Goal: Check status: Check status

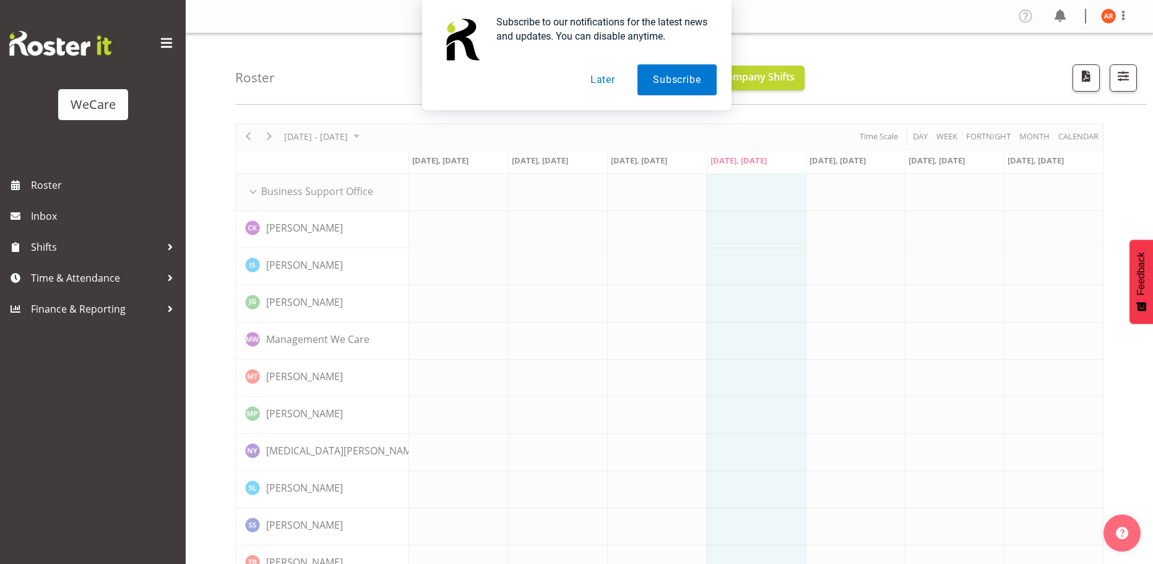
click at [606, 80] on button "Later" at bounding box center [603, 79] width 56 height 31
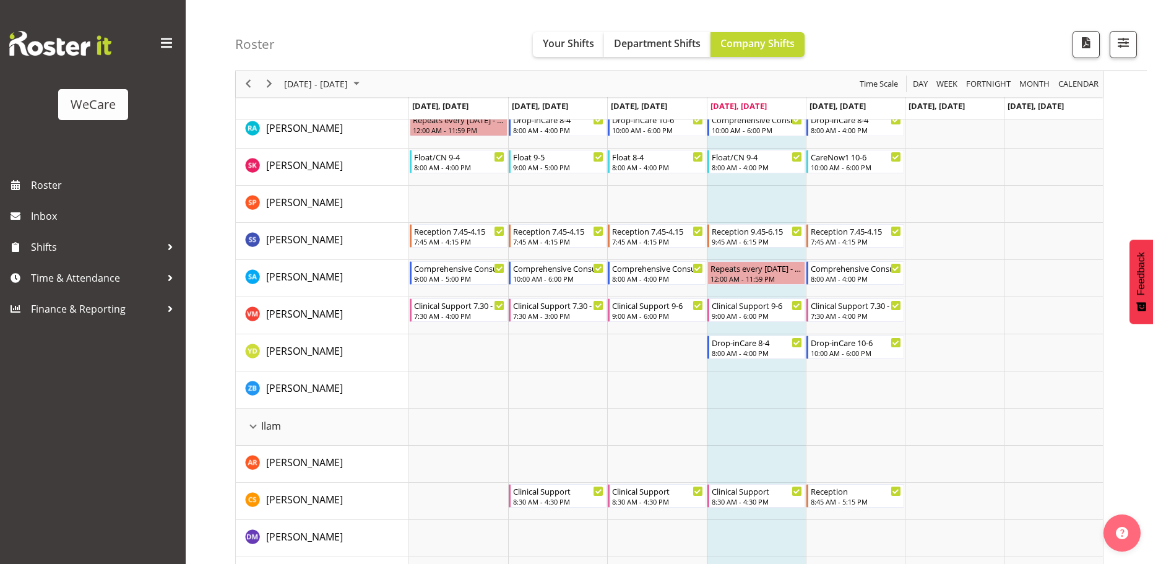
scroll to position [1548, 0]
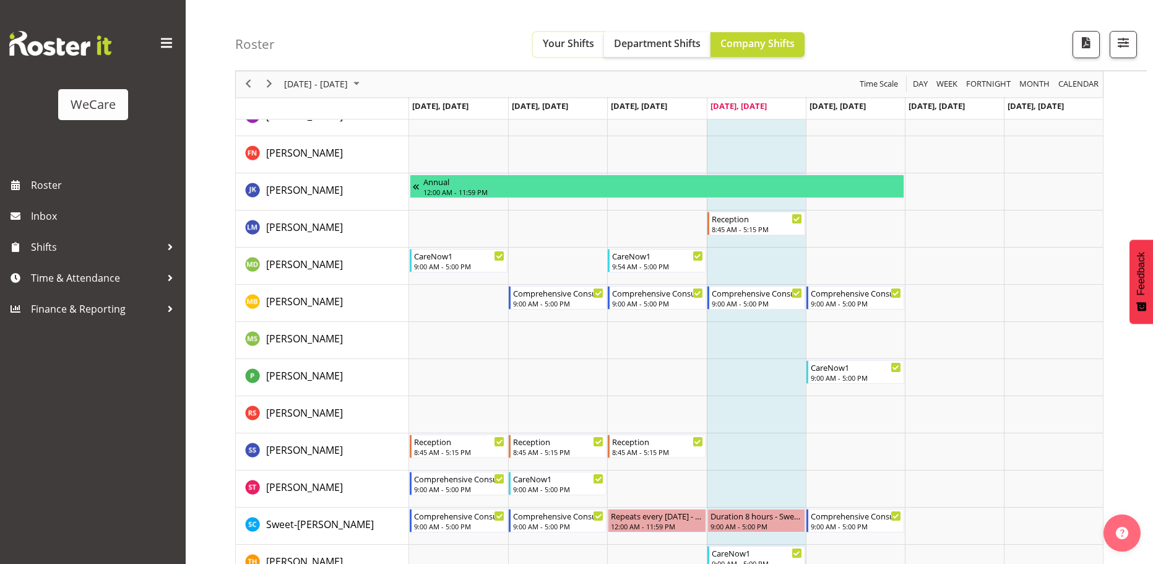
click at [579, 51] on button "Your Shifts" at bounding box center [568, 44] width 71 height 25
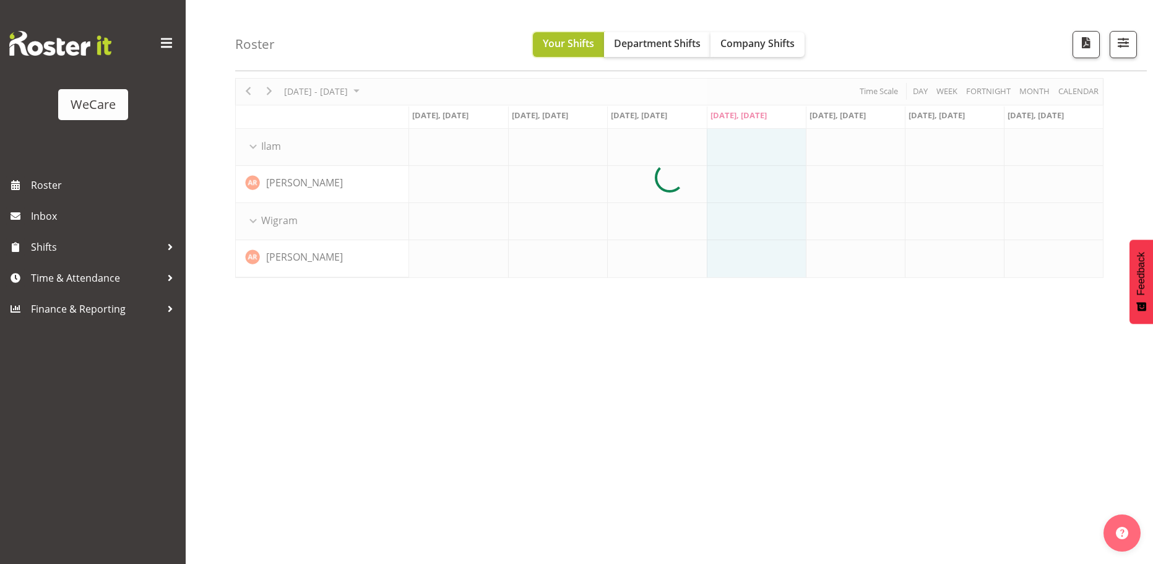
scroll to position [45, 0]
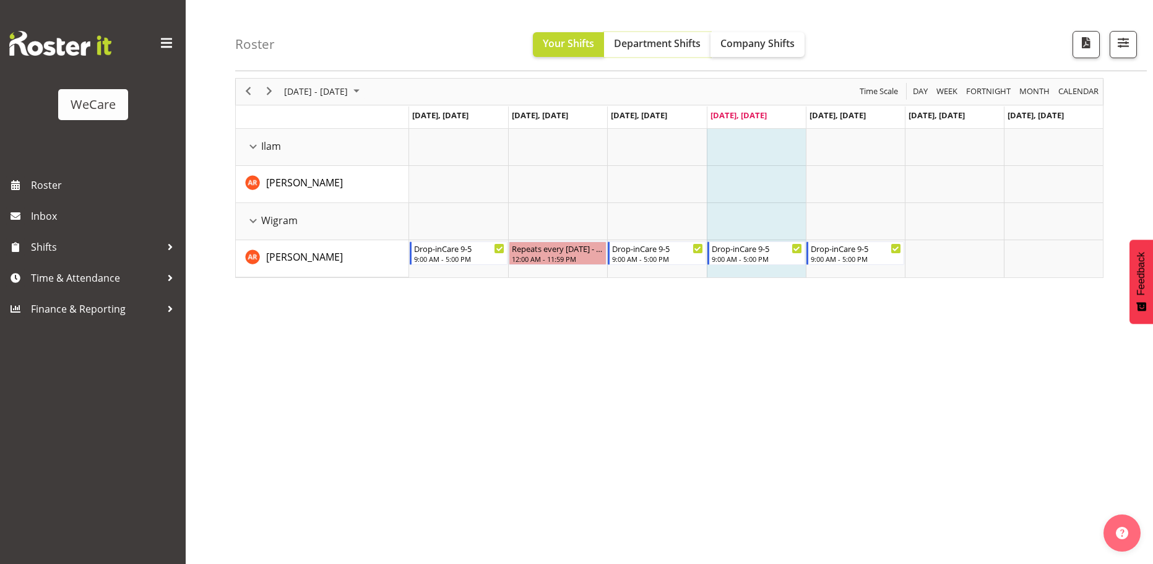
click at [657, 38] on span "Department Shifts" at bounding box center [657, 44] width 87 height 14
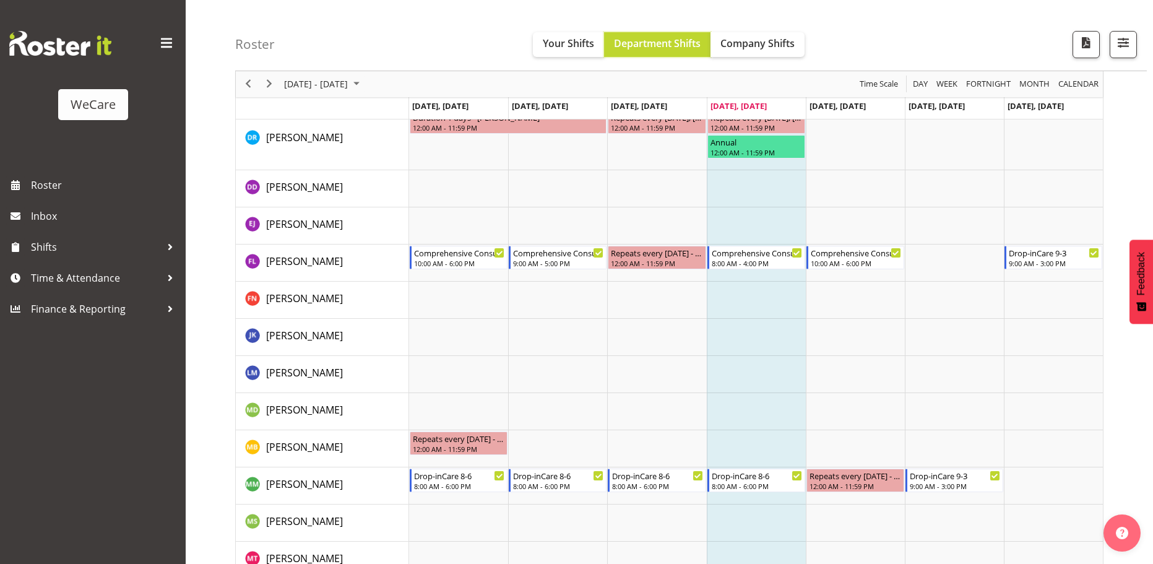
scroll to position [3134, 0]
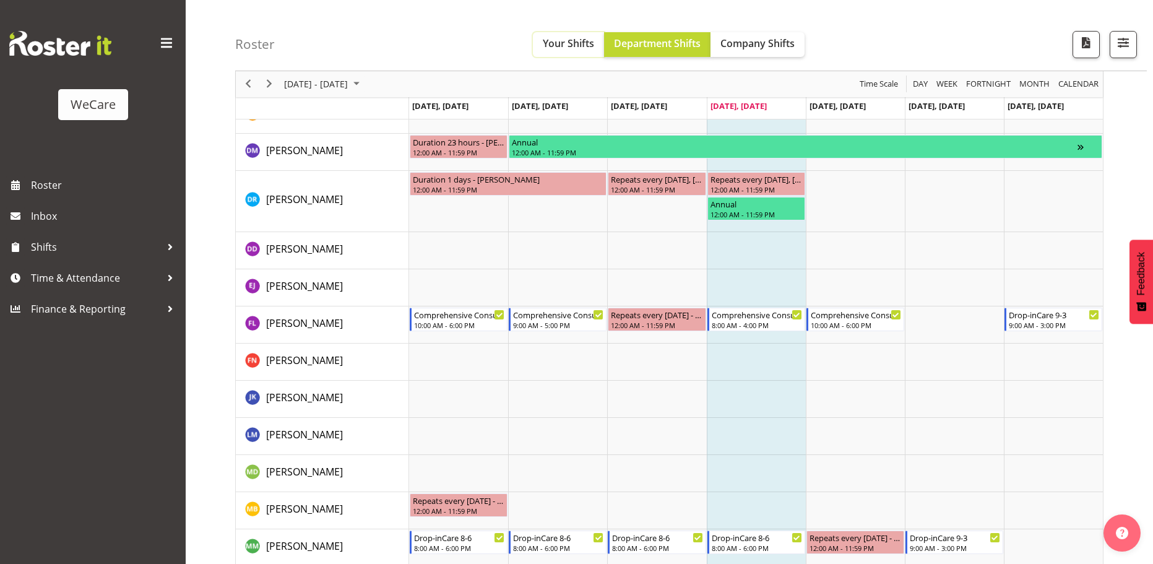
click at [578, 56] on button "Your Shifts" at bounding box center [568, 44] width 71 height 25
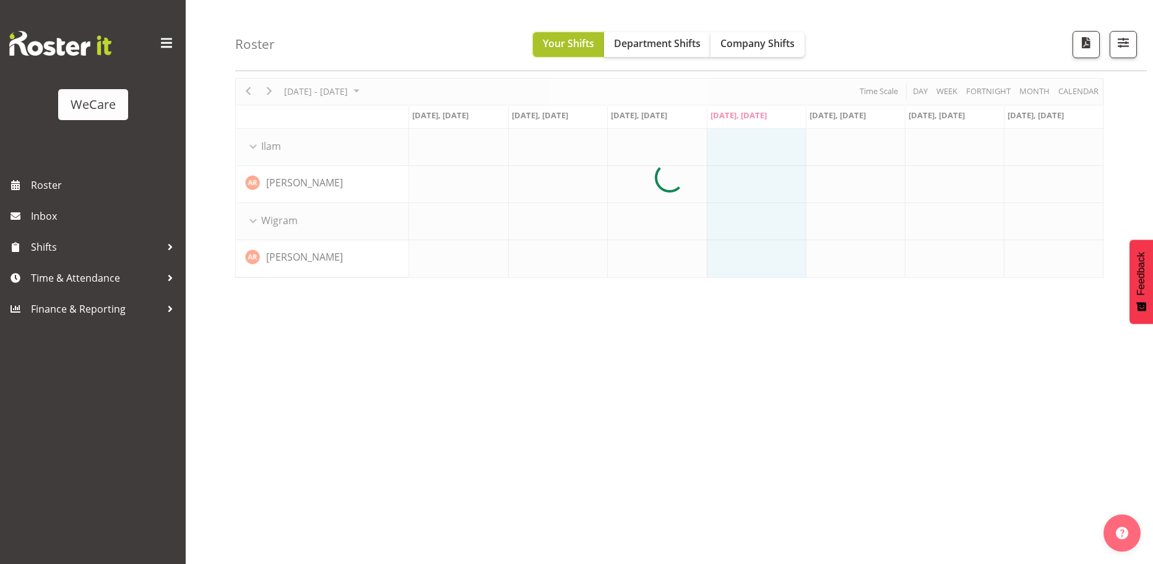
scroll to position [45, 0]
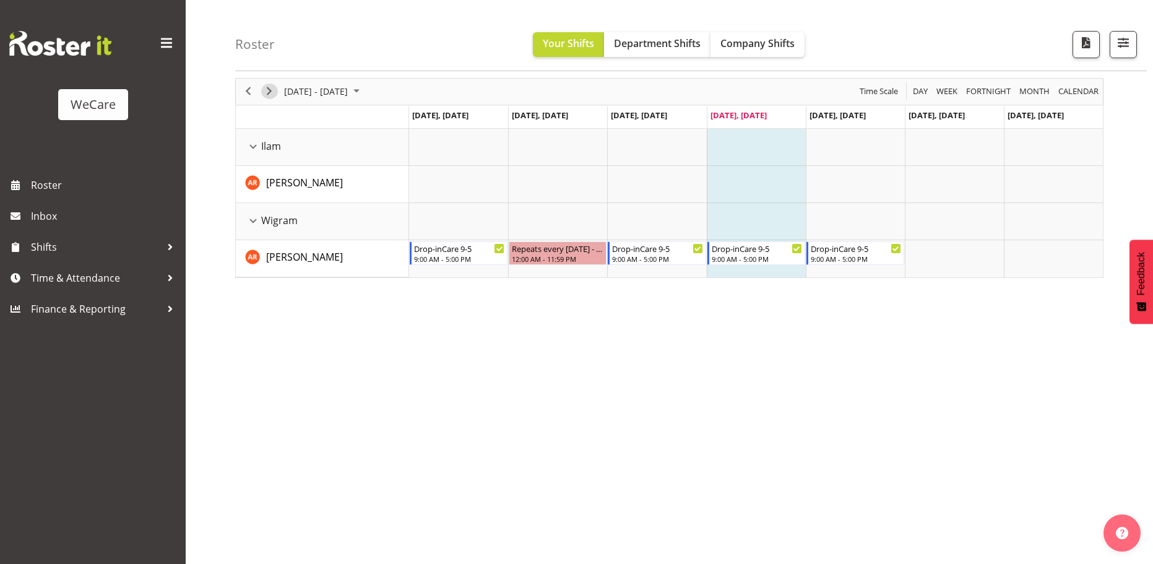
click at [266, 92] on span "Next" at bounding box center [269, 91] width 15 height 15
